Goal: Task Accomplishment & Management: Manage account settings

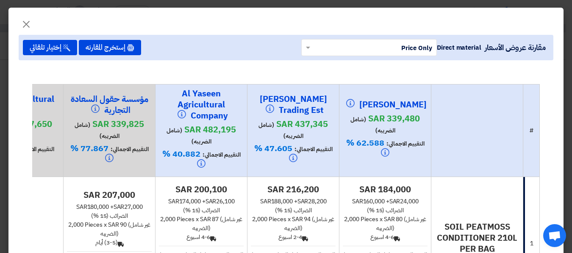
scroll to position [42, 0]
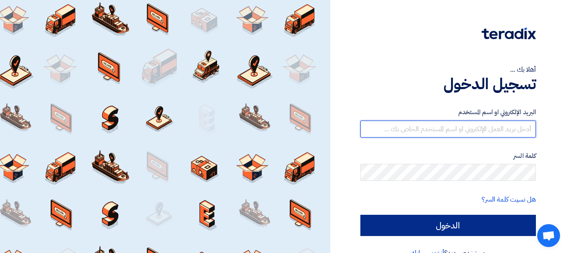
type input "[EMAIL_ADDRESS][DOMAIN_NAME]"
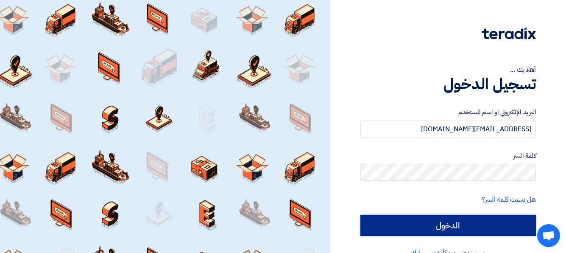
click at [467, 220] on input "الدخول" at bounding box center [447, 224] width 175 height 21
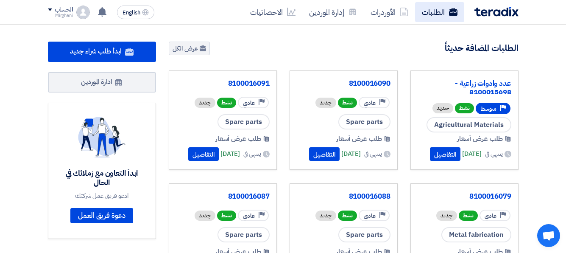
click at [433, 11] on link "الطلبات" at bounding box center [439, 12] width 49 height 20
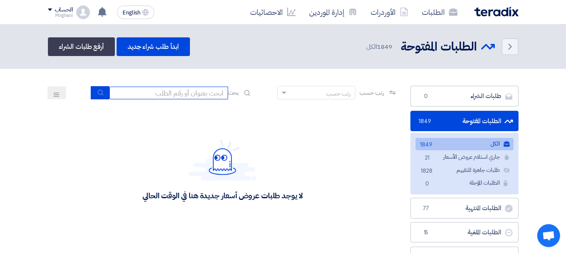
click at [218, 98] on input at bounding box center [168, 92] width 119 height 13
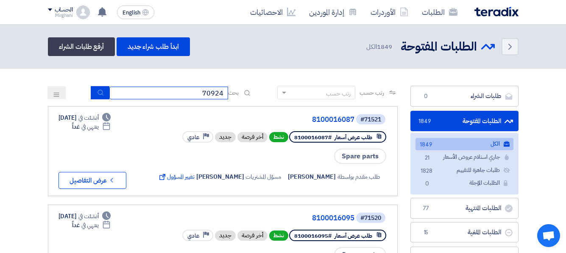
type input "70924"
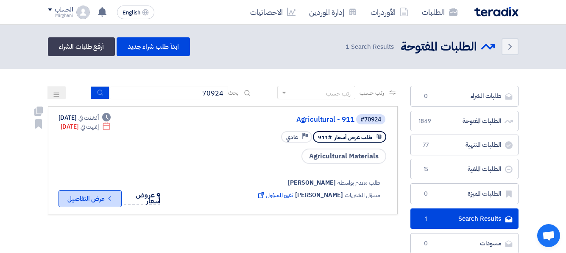
click at [66, 198] on button "Check details عرض التفاصيل" at bounding box center [89, 198] width 63 height 17
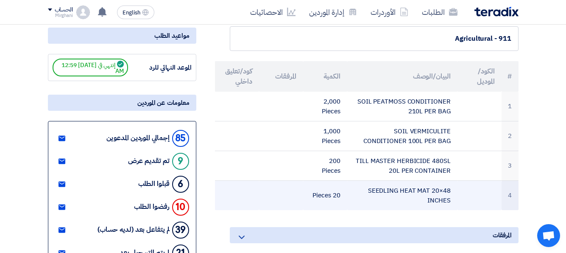
scroll to position [85, 0]
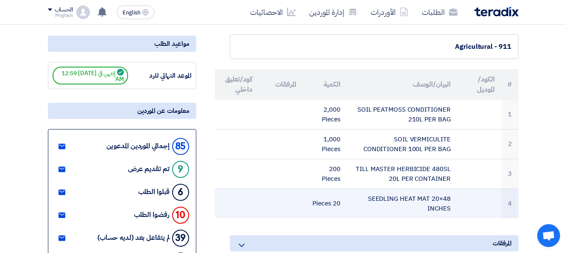
drag, startPoint x: 324, startPoint y: 108, endPoint x: 429, endPoint y: 190, distance: 133.7
click at [429, 190] on tbody "1 SOIL PEATMOSS CONDITIONER 210L PER BAG 2,000 Pieces 2 SOIL VERMICULITE CONDIT…" at bounding box center [366, 159] width 303 height 118
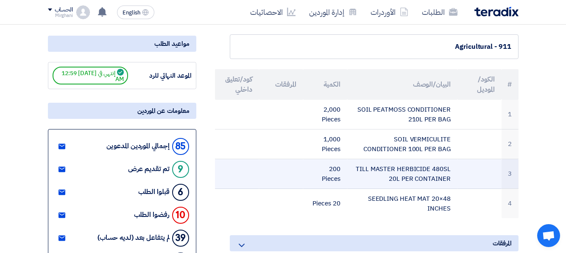
click at [385, 169] on td "TILL MASTER HERBICIDE 480SL 20L PER CONTAINER" at bounding box center [402, 174] width 110 height 30
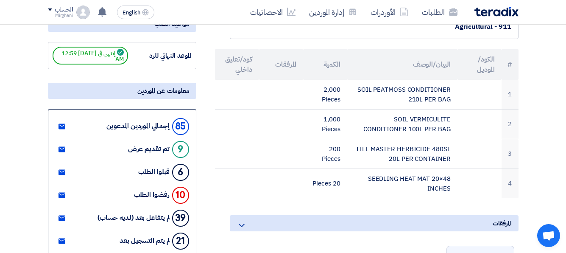
scroll to position [339, 0]
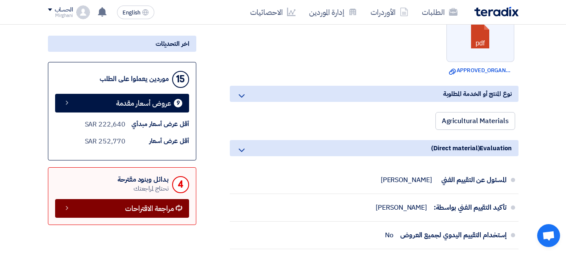
click at [126, 205] on span "مراجعة الاقتراحات" at bounding box center [149, 208] width 49 height 6
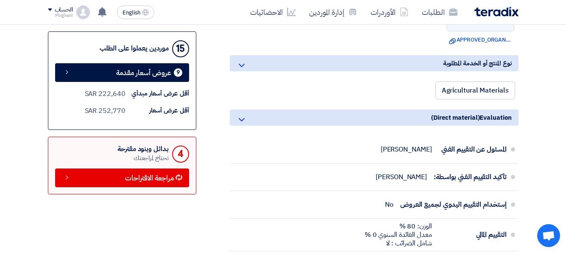
scroll to position [424, 0]
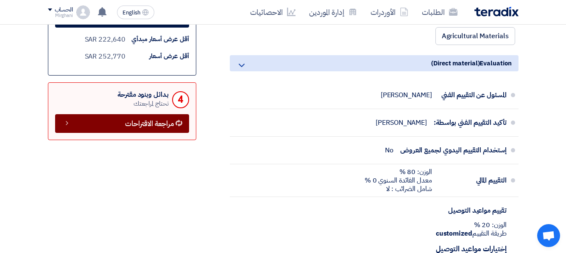
click at [145, 127] on span "مراجعة الاقتراحات" at bounding box center [149, 123] width 49 height 6
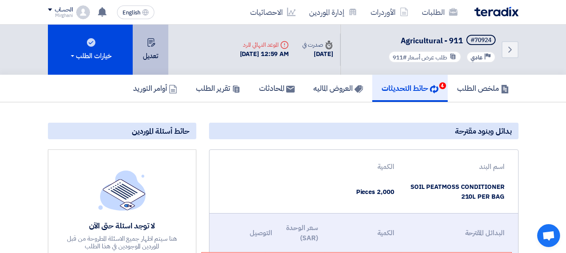
click at [148, 58] on button "تعديل" at bounding box center [151, 50] width 36 height 50
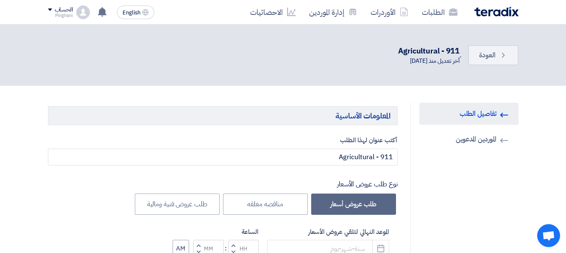
type input "9/22/2025"
type input "12"
type input "59"
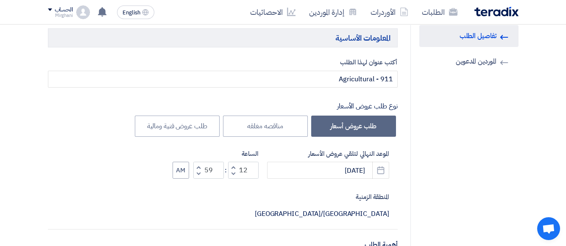
scroll to position [85, 0]
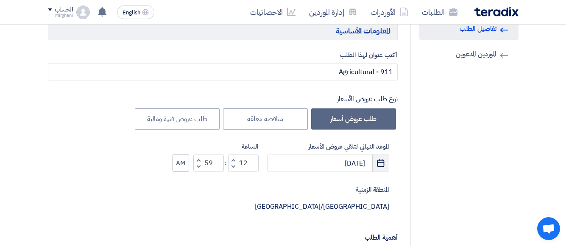
click at [380, 165] on icon "Pick a date" at bounding box center [380, 163] width 8 height 8
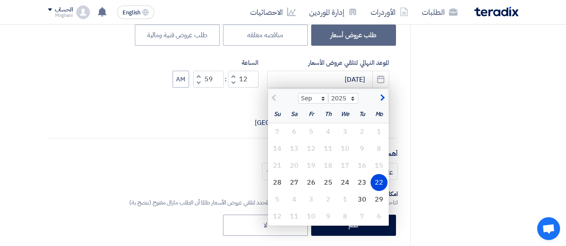
scroll to position [169, 0]
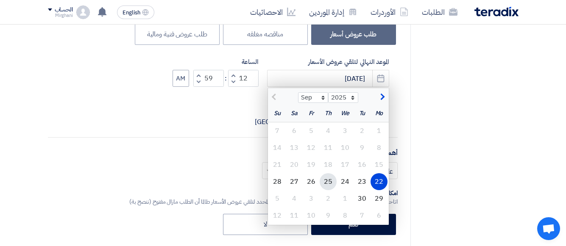
click at [331, 184] on div "25" at bounding box center [327, 181] width 17 height 17
type input "9/25/2025"
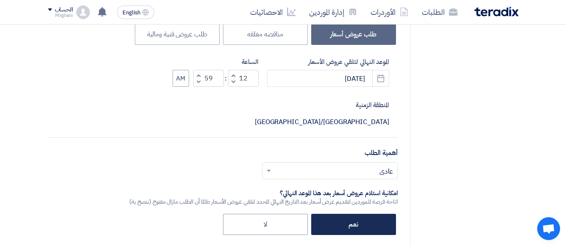
click at [337, 214] on label "نعم" at bounding box center [353, 224] width 85 height 21
click at [352, 221] on input "نعم" at bounding box center [355, 224] width 6 height 6
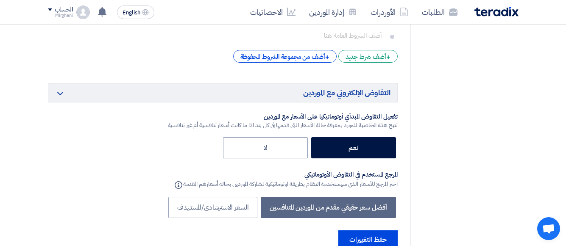
scroll to position [1568, 0]
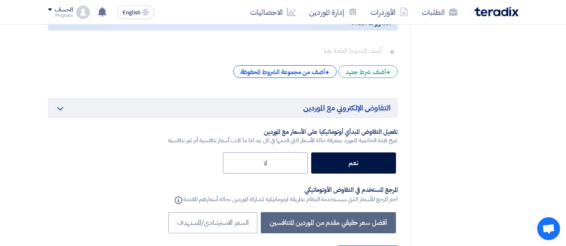
click at [360, 153] on label "نعم" at bounding box center [353, 163] width 85 height 21
click at [358, 160] on input "نعم" at bounding box center [355, 163] width 6 height 6
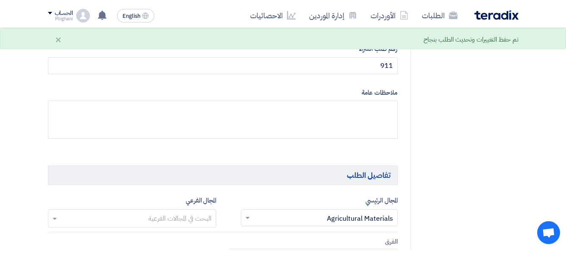
scroll to position [0, 0]
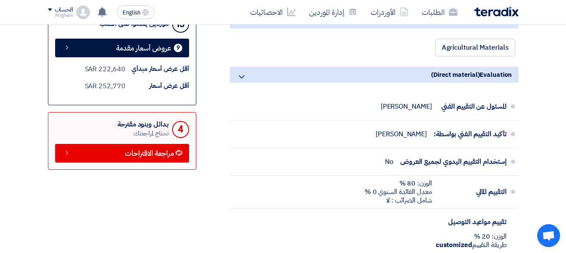
scroll to position [424, 0]
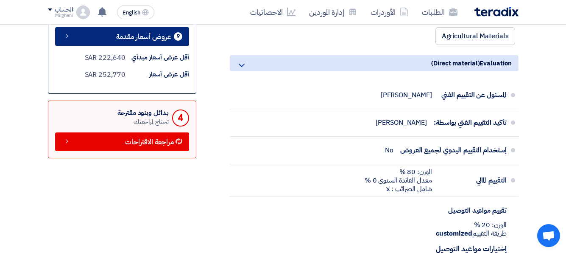
click at [141, 36] on span "عروض أسعار مقدمة" at bounding box center [143, 36] width 55 height 6
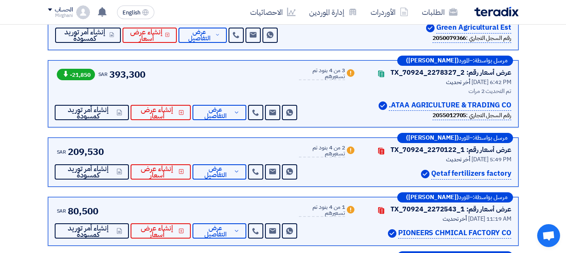
scroll to position [508, 0]
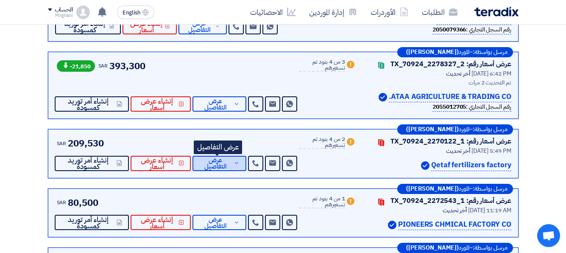
click at [218, 157] on span "عرض التفاصيل" at bounding box center [215, 163] width 33 height 13
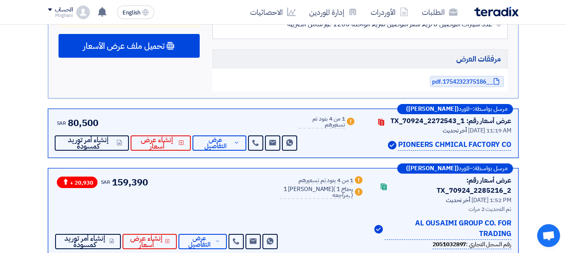
scroll to position [1186, 0]
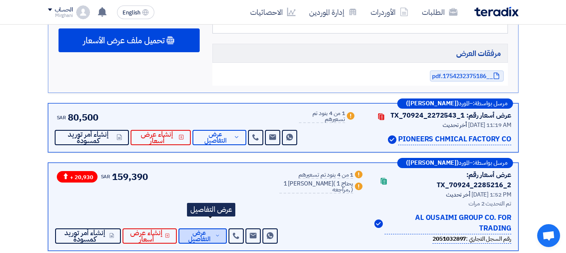
click at [200, 229] on span "عرض التفاصيل" at bounding box center [199, 235] width 28 height 13
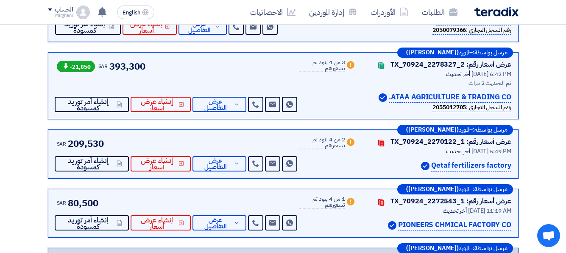
scroll to position [508, 0]
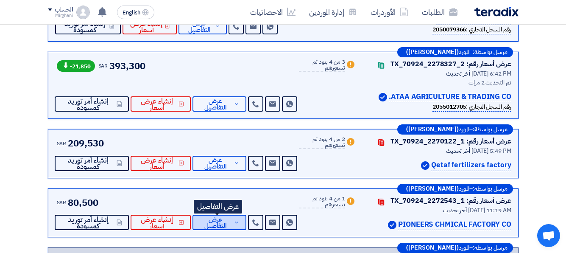
click at [222, 216] on span "عرض التفاصيل" at bounding box center [215, 222] width 33 height 13
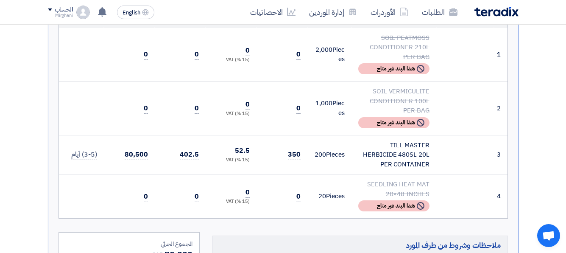
scroll to position [890, 0]
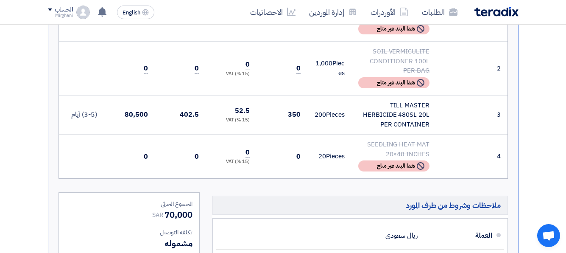
drag, startPoint x: 392, startPoint y: 83, endPoint x: 430, endPoint y: 103, distance: 43.6
click at [430, 103] on td "TILL MASTER HERBICIDE 480SL 20L PER CONTAINER" at bounding box center [393, 114] width 85 height 39
click at [391, 100] on div "TILL MASTER HERBICIDE 480SL 20L PER CONTAINER" at bounding box center [393, 114] width 71 height 29
drag, startPoint x: 391, startPoint y: 82, endPoint x: 408, endPoint y: 108, distance: 31.0
click at [408, 108] on td "TILL MASTER HERBICIDE 480SL 20L PER CONTAINER" at bounding box center [393, 114] width 85 height 39
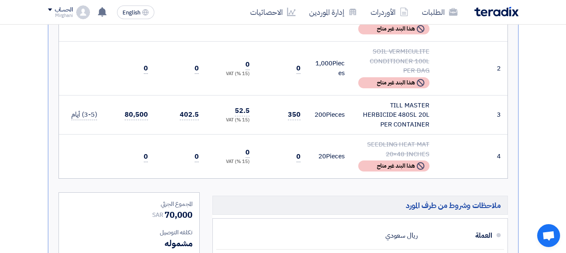
click at [452, 101] on td at bounding box center [465, 114] width 58 height 39
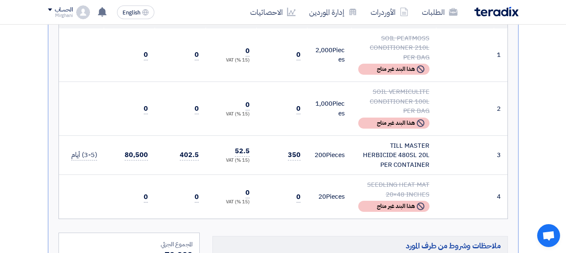
scroll to position [847, 0]
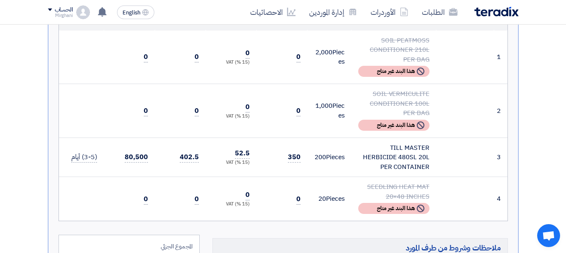
drag, startPoint x: 429, startPoint y: 145, endPoint x: 375, endPoint y: 141, distance: 54.4
click at [380, 143] on div "TILL MASTER HERBICIDE 480SL 20L PER CONTAINER" at bounding box center [393, 157] width 71 height 29
drag, startPoint x: 392, startPoint y: 124, endPoint x: 437, endPoint y: 134, distance: 46.5
click at [437, 137] on tr "3 TILL MASTER HERBICIDE 480SL 20L PER CONTAINER 200" at bounding box center [283, 156] width 448 height 39
click at [368, 143] on div "TILL MASTER HERBICIDE 480SL 20L PER CONTAINER" at bounding box center [393, 157] width 71 height 29
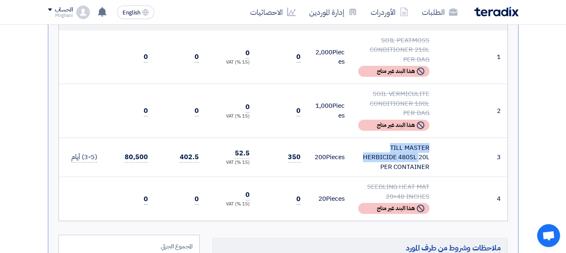
drag, startPoint x: 368, startPoint y: 126, endPoint x: 334, endPoint y: 83, distance: 54.3
click at [456, 152] on tr "3 TILL MASTER HERBICIDE 480SL 20L PER CONTAINER 200" at bounding box center [283, 156] width 448 height 39
click at [374, 137] on td "TILL MASTER HERBICIDE 480SL 20L PER CONTAINER" at bounding box center [393, 156] width 85 height 39
drag, startPoint x: 373, startPoint y: 119, endPoint x: 417, endPoint y: 153, distance: 55.3
click at [417, 153] on td "TILL MASTER HERBICIDE 480SL 20L PER CONTAINER" at bounding box center [393, 156] width 85 height 39
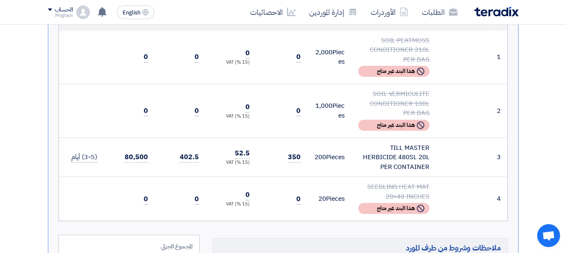
click at [393, 143] on div "TILL MASTER HERBICIDE 480SL 20L PER CONTAINER" at bounding box center [393, 157] width 71 height 29
drag, startPoint x: 393, startPoint y: 127, endPoint x: 408, endPoint y: 150, distance: 27.9
click at [408, 150] on div "TILL MASTER HERBICIDE 480SL 20L PER CONTAINER" at bounding box center [393, 157] width 71 height 29
click at [391, 143] on div "TILL MASTER HERBICIDE 480SL 20L PER CONTAINER" at bounding box center [393, 157] width 71 height 29
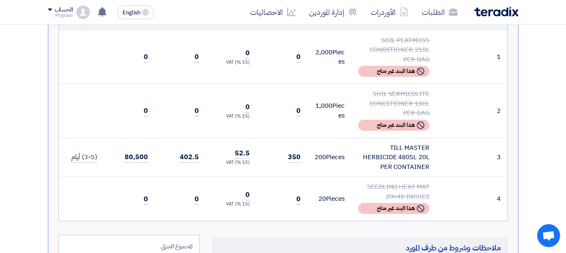
drag, startPoint x: 391, startPoint y: 126, endPoint x: 389, endPoint y: 117, distance: 9.7
click at [409, 152] on td "TILL MASTER HERBICIDE 480SL 20L PER CONTAINER" at bounding box center [393, 156] width 85 height 39
click at [369, 143] on div "TILL MASTER HERBICIDE 480SL 20L PER CONTAINER" at bounding box center [393, 157] width 71 height 29
drag, startPoint x: 370, startPoint y: 126, endPoint x: 411, endPoint y: 157, distance: 51.4
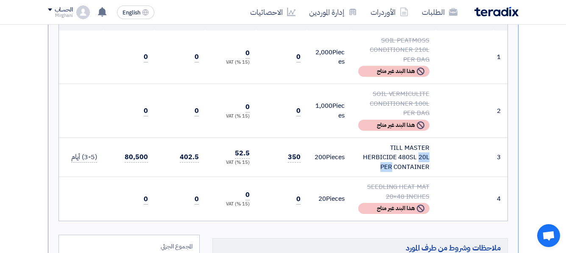
click at [411, 157] on tbody "1 SOIL PEATMOSS CONDITIONER 210L PER BAG 2,000 2" at bounding box center [283, 126] width 448 height 190
click at [413, 143] on div "TILL MASTER HERBICIDE 480SL 20L PER CONTAINER" at bounding box center [393, 157] width 71 height 29
drag, startPoint x: 427, startPoint y: 145, endPoint x: 386, endPoint y: 127, distance: 44.6
click at [386, 143] on div "TILL MASTER HERBICIDE 480SL 20L PER CONTAINER" at bounding box center [393, 157] width 71 height 29
click at [326, 152] on span "200" at bounding box center [319, 156] width 11 height 9
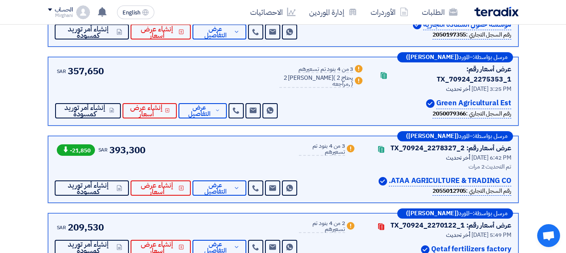
scroll to position [424, 0]
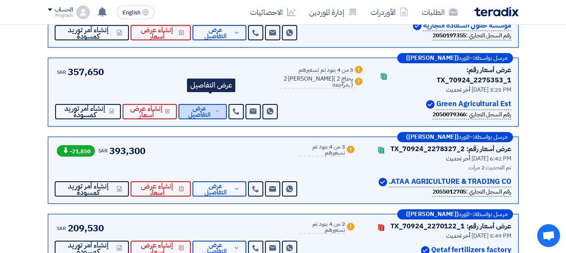
click at [203, 105] on span "عرض التفاصيل" at bounding box center [199, 111] width 28 height 13
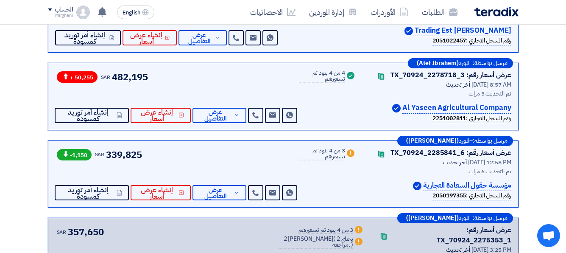
scroll to position [254, 0]
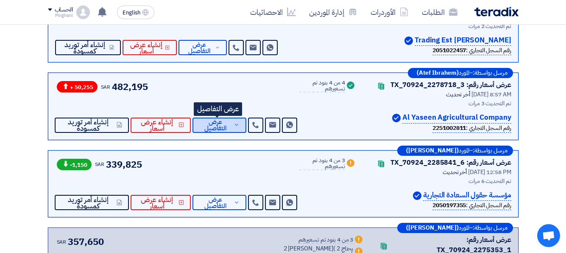
click at [220, 119] on span "عرض التفاصيل" at bounding box center [215, 125] width 33 height 13
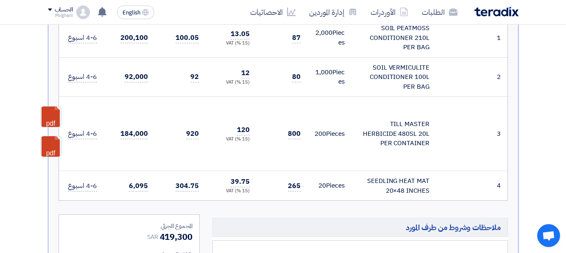
scroll to position [508, 0]
drag, startPoint x: 176, startPoint y: 175, endPoint x: 371, endPoint y: 169, distance: 194.5
click at [371, 170] on tr "4 SEEDLING HEAT MAT 20×48 INCHES" at bounding box center [283, 185] width 448 height 30
